Goal: Contribute content

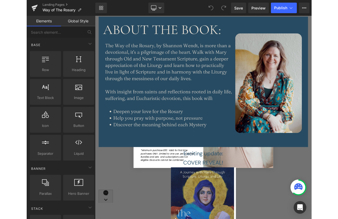
scroll to position [120, 0]
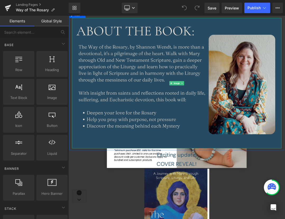
click at [157, 84] on img at bounding box center [228, 115] width 309 height 193
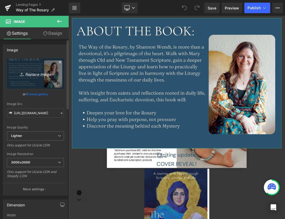
click at [37, 73] on icon "Replace Image" at bounding box center [35, 73] width 42 height 7
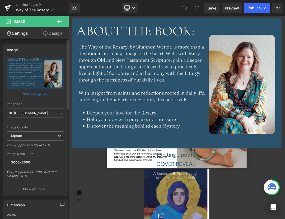
type input "C:\fakepath\Screenshot [DATE] 3.41.42 PM.png"
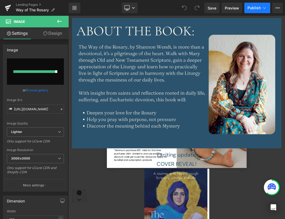
click at [252, 9] on span "Publish" at bounding box center [253, 8] width 13 height 4
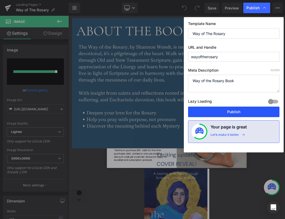
click at [235, 110] on button "Publish" at bounding box center [233, 112] width 91 height 11
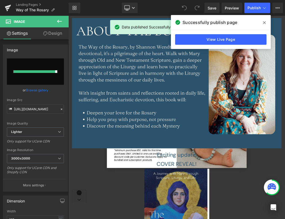
click at [0, 0] on icon at bounding box center [0, 0] width 0 height 0
